Goal: Transaction & Acquisition: Purchase product/service

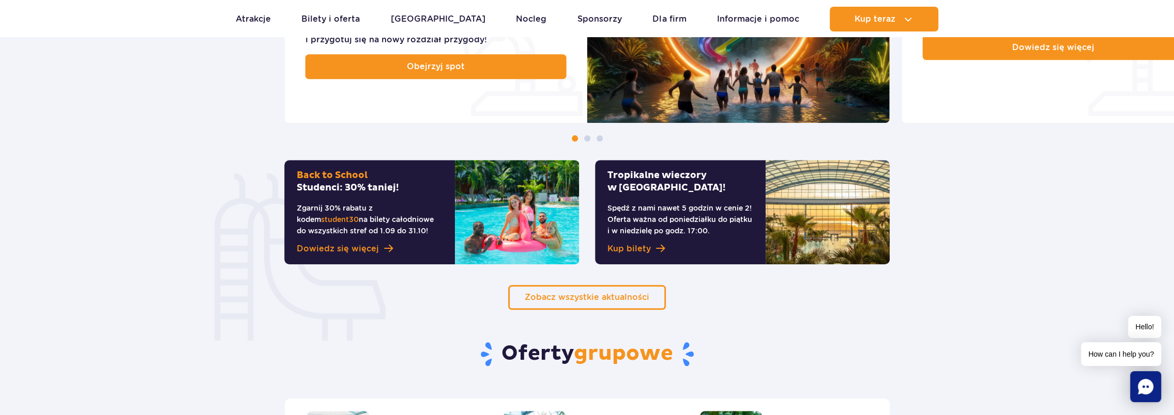
scroll to position [620, 0]
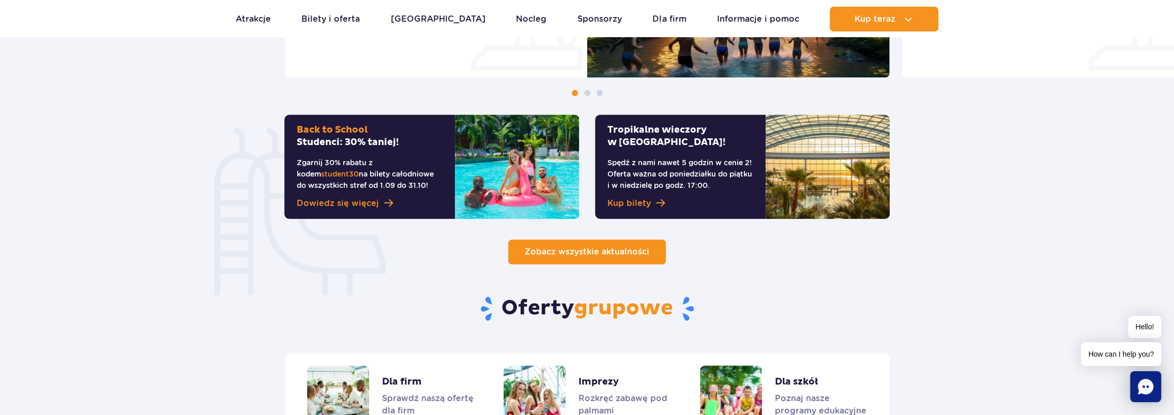
click at [614, 253] on span "Zobacz wszystkie aktualności" at bounding box center [587, 252] width 125 height 10
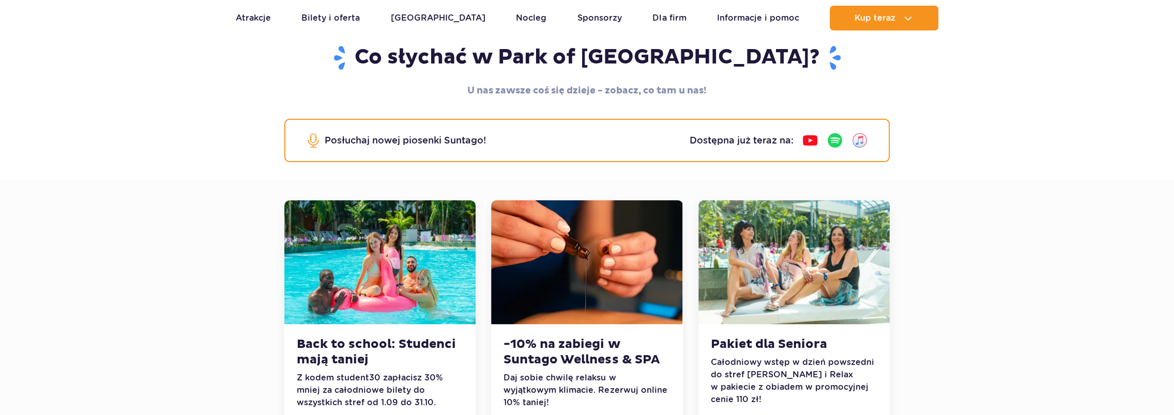
scroll to position [207, 0]
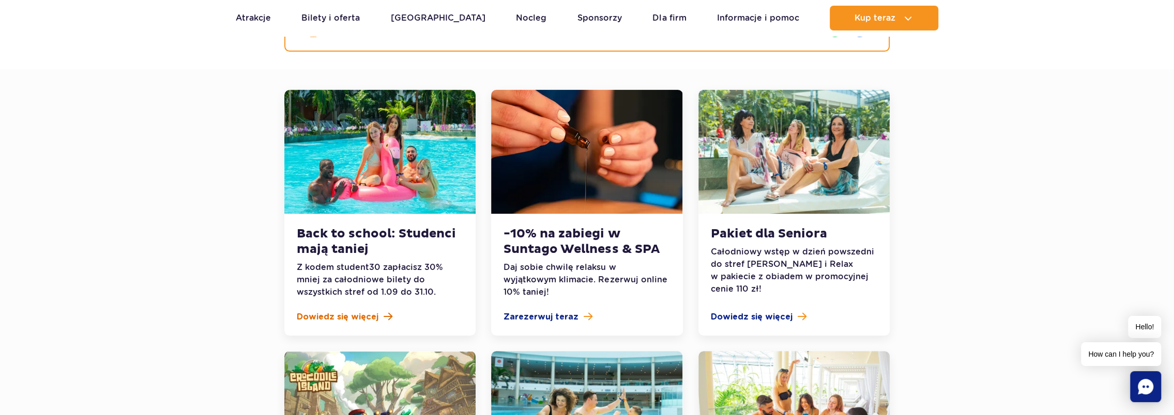
click at [342, 312] on span "Dowiedz się więcej" at bounding box center [338, 317] width 82 height 12
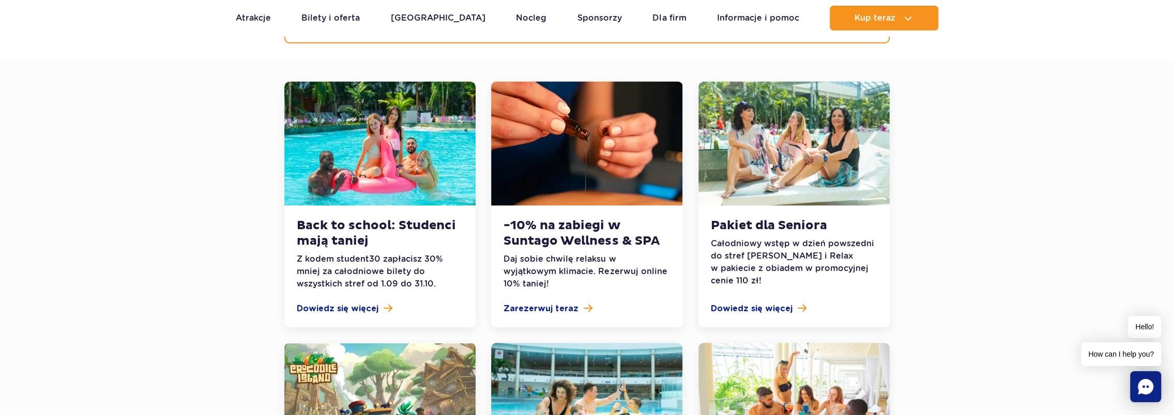
scroll to position [103, 0]
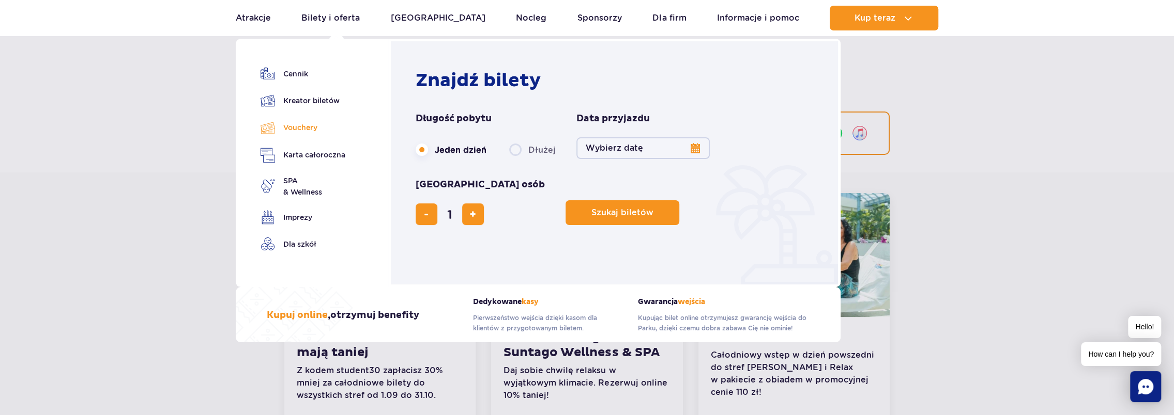
click at [304, 127] on link "Vouchery" at bounding box center [302, 127] width 85 height 15
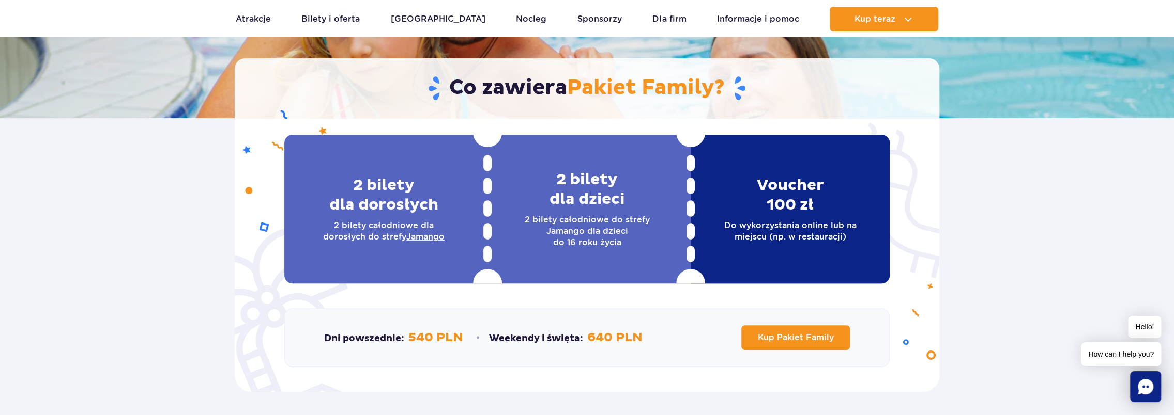
scroll to position [207, 0]
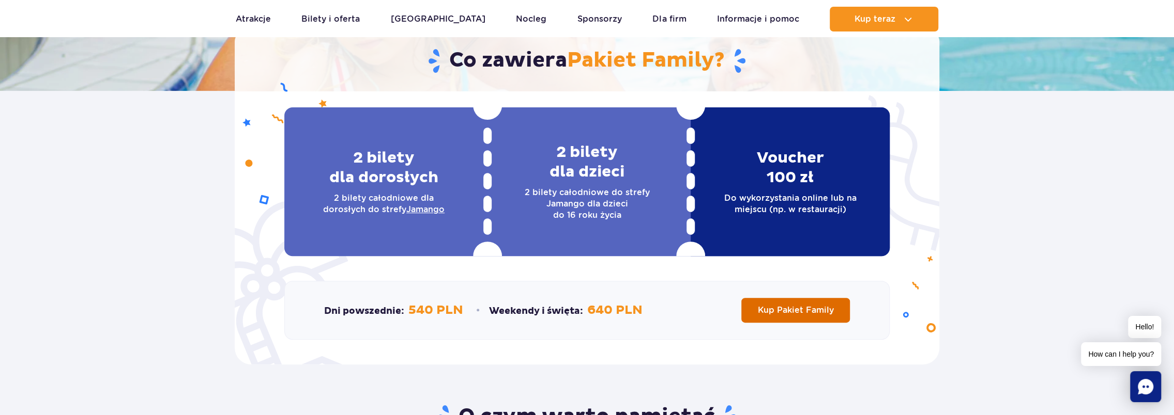
click at [796, 302] on link "Kup Pakiet Family" at bounding box center [795, 310] width 109 height 25
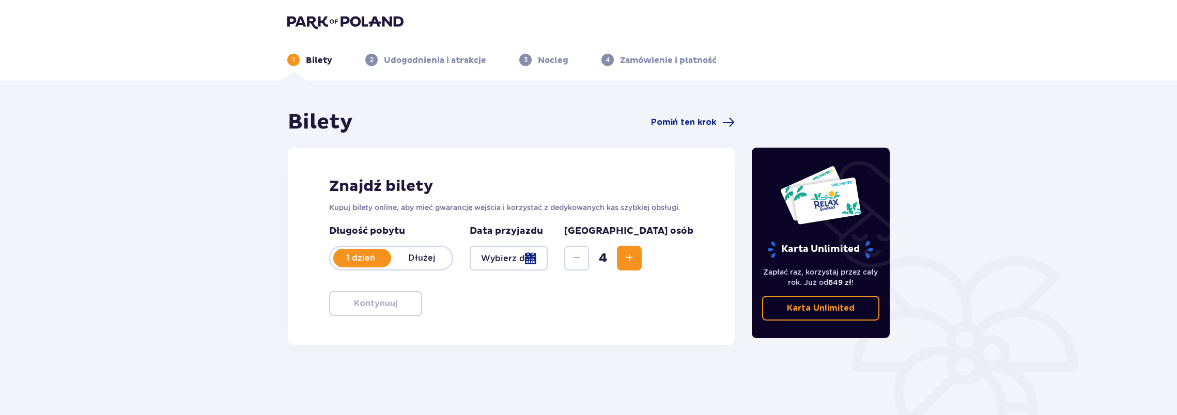
click at [548, 257] on div at bounding box center [509, 258] width 78 height 25
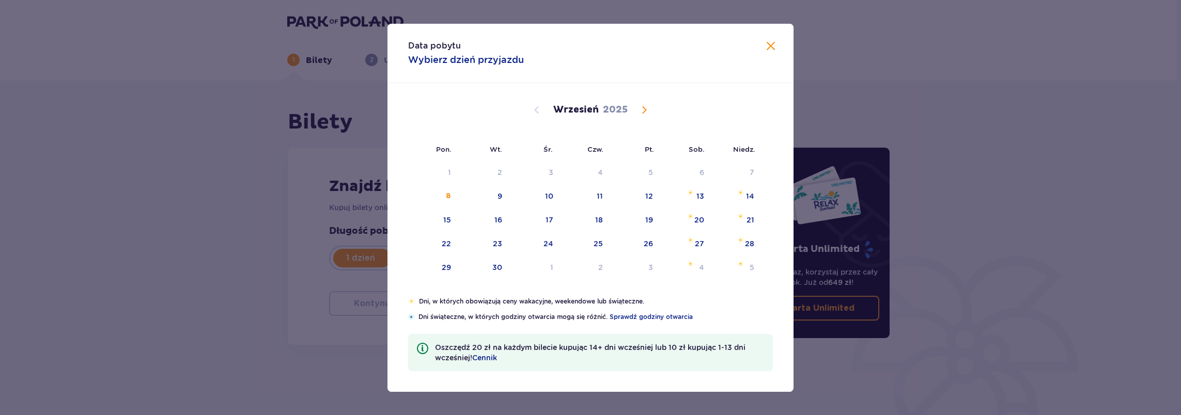
click at [646, 104] on span "Calendar" at bounding box center [644, 110] width 12 height 12
click at [644, 113] on span "Calendar" at bounding box center [644, 110] width 12 height 12
click at [641, 169] on div "2" at bounding box center [634, 173] width 51 height 23
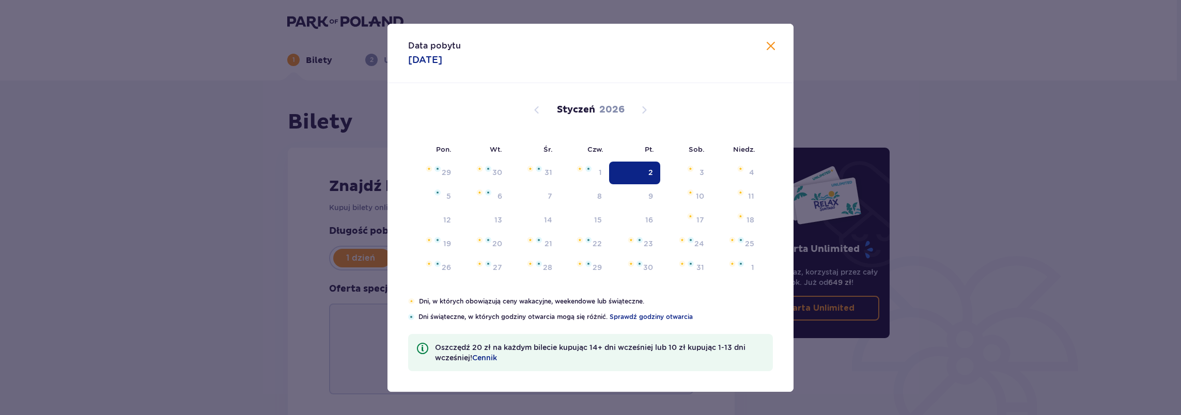
type input "02.01.26"
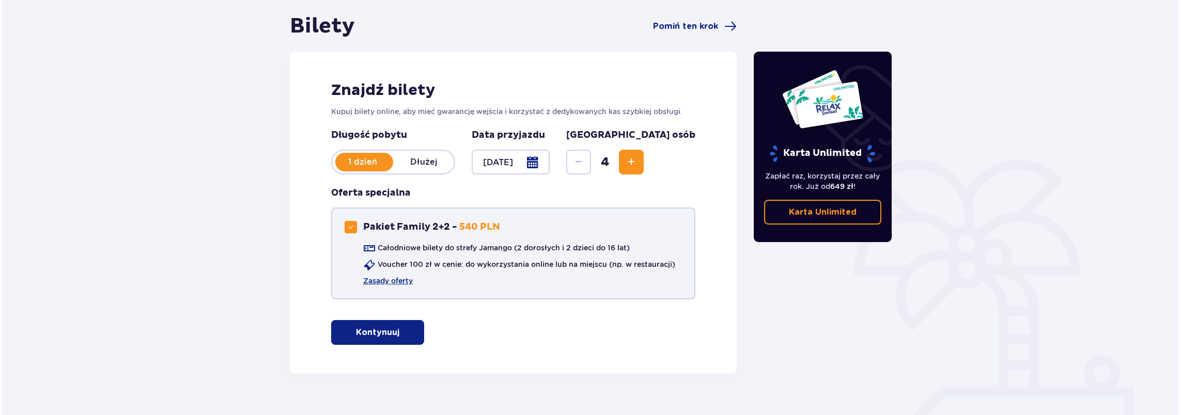
scroll to position [117, 0]
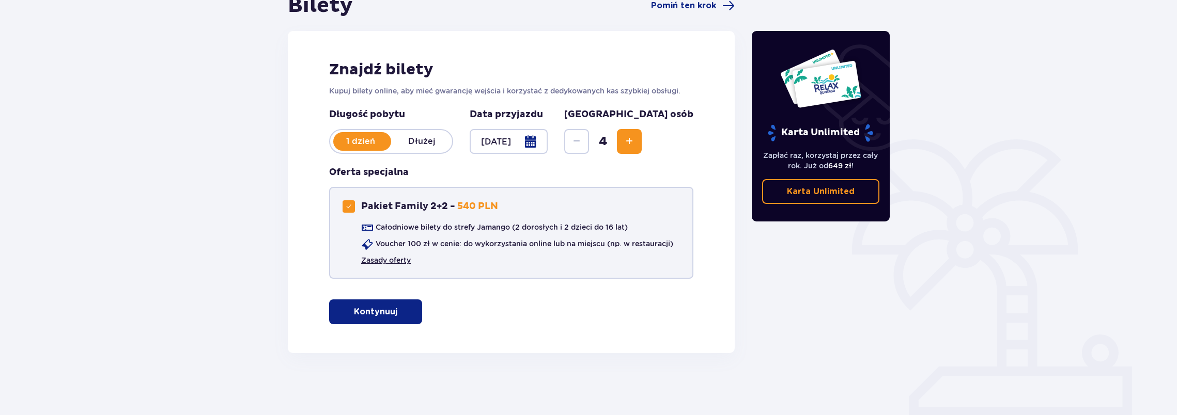
click at [397, 257] on link "Zasady oferty" at bounding box center [386, 260] width 50 height 10
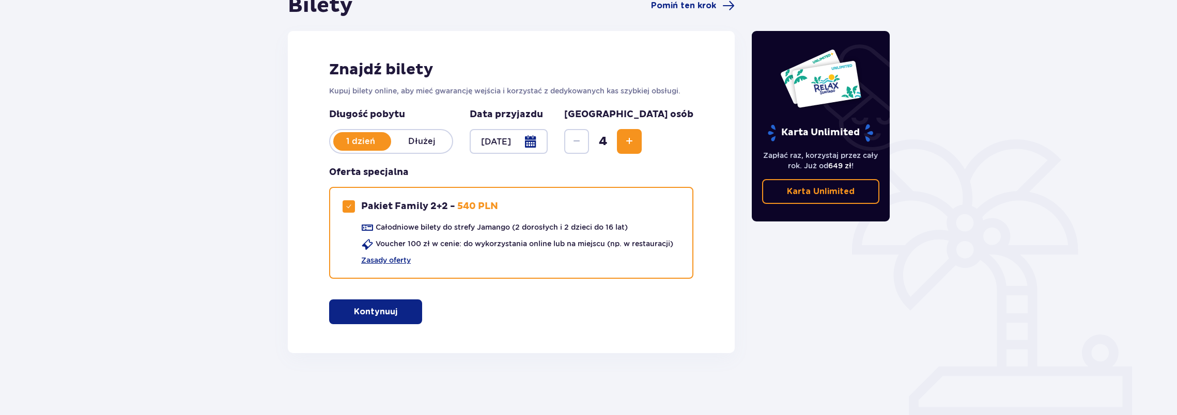
click at [548, 135] on div at bounding box center [509, 141] width 78 height 25
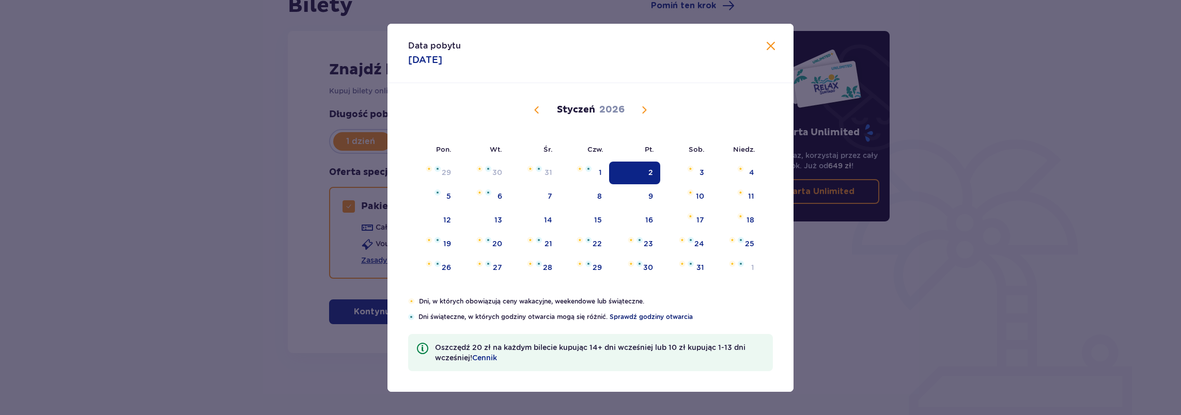
click at [664, 319] on span "Sprawdź godziny otwarcia" at bounding box center [651, 317] width 83 height 9
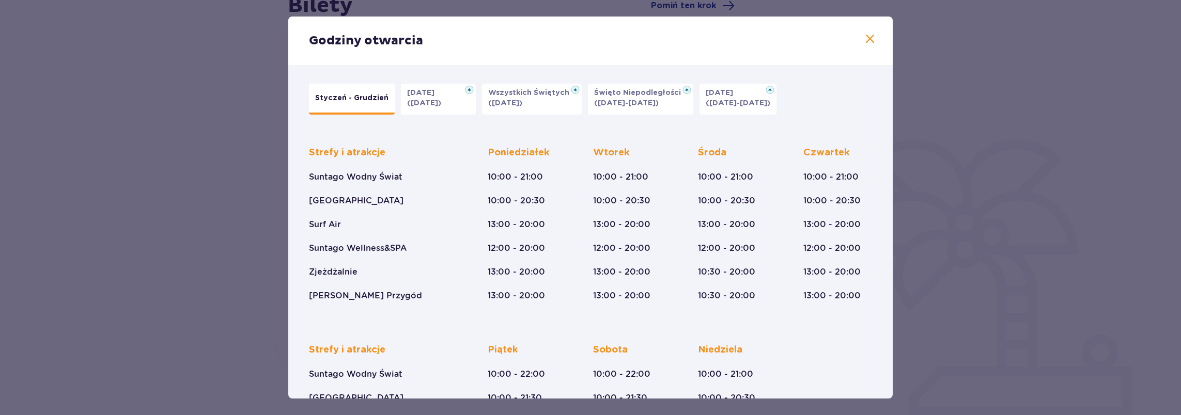
click at [741, 107] on p "(23.12-01.01.26)" at bounding box center [738, 103] width 65 height 10
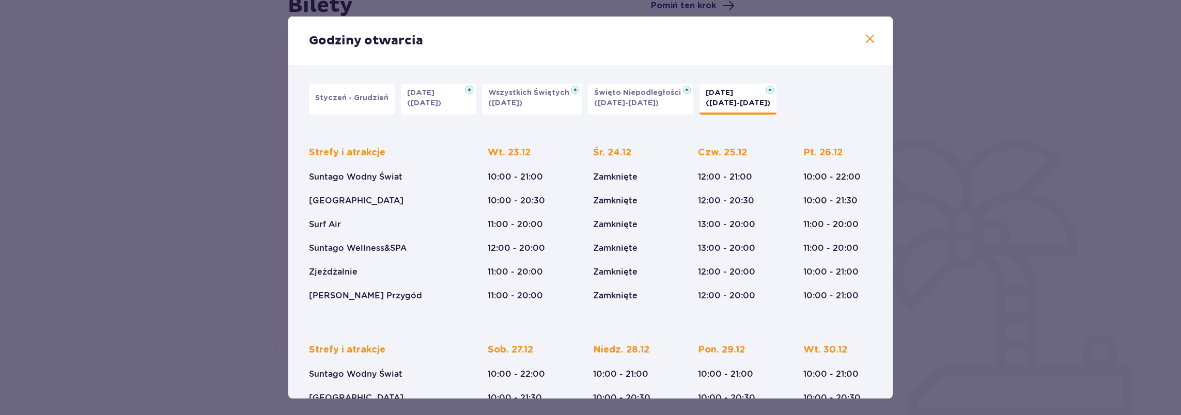
click at [357, 103] on button "Styczeń - Grudzień" at bounding box center [352, 99] width 86 height 31
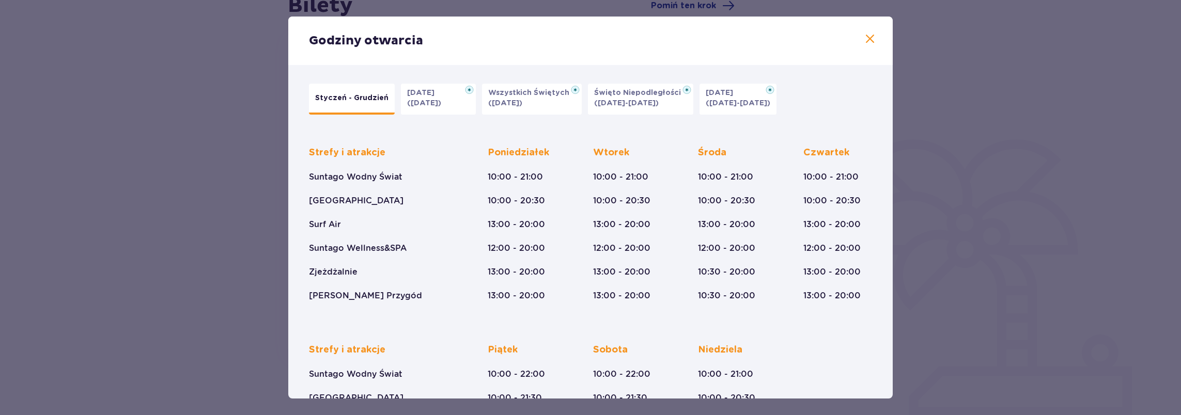
click at [725, 96] on p "Boże Narodzenie" at bounding box center [723, 93] width 34 height 10
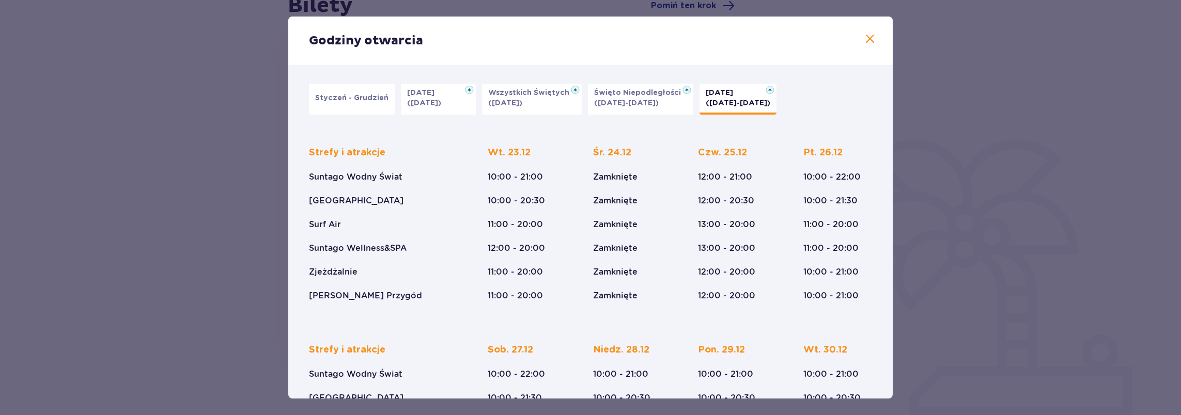
click at [864, 38] on span at bounding box center [870, 39] width 12 height 12
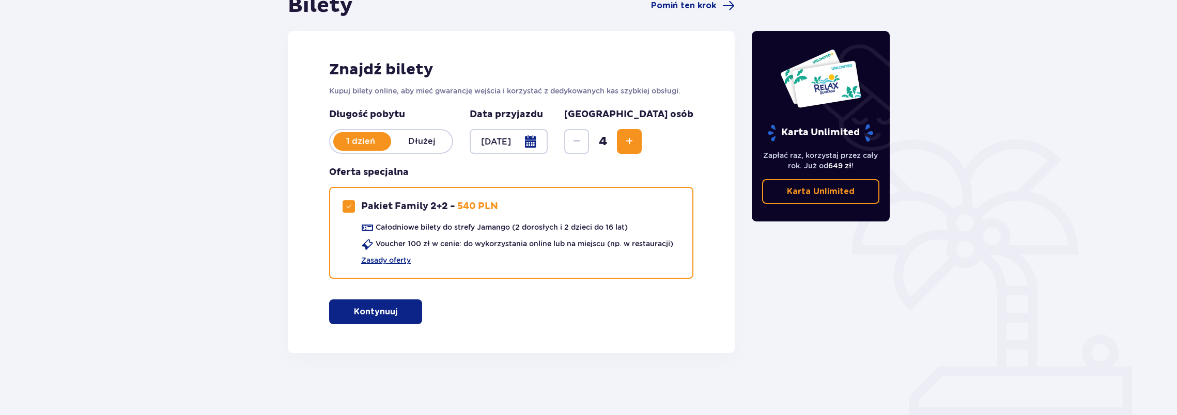
click at [548, 145] on div at bounding box center [509, 141] width 78 height 25
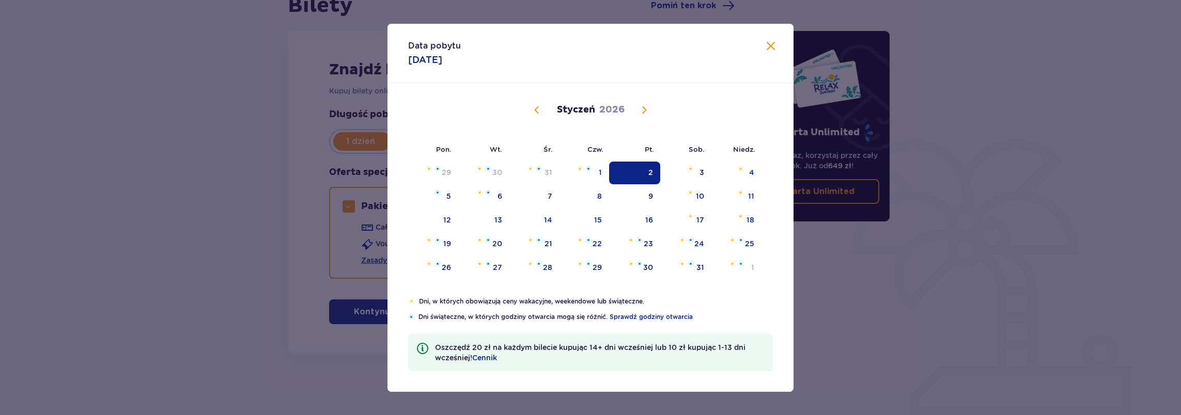
click at [953, 276] on div "Data pobytu 02.01.2026 Pon. Wt. Śr. Czw. Pt. Sob. Niedz. Grudzień 2025 1 2 3 4 …" at bounding box center [590, 207] width 1181 height 415
